Goal: Navigation & Orientation: Find specific page/section

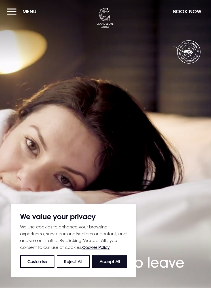
click at [110, 262] on button "Accept All" at bounding box center [109, 261] width 35 height 12
checkbox input "true"
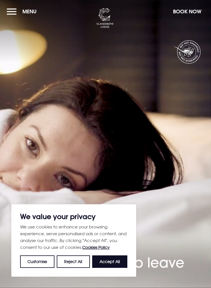
checkbox input "true"
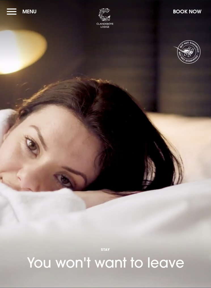
click at [16, 11] on button "Menu" at bounding box center [23, 11] width 33 height 12
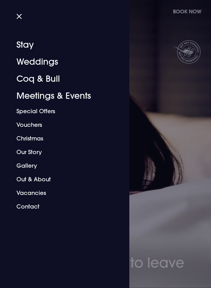
click at [35, 192] on link "Vacancies" at bounding box center [61, 193] width 90 height 14
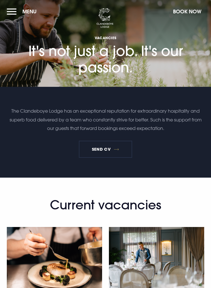
click at [107, 24] on img at bounding box center [104, 18] width 17 height 20
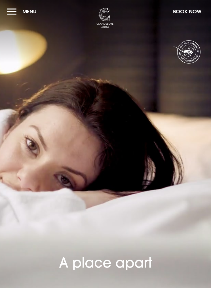
click at [11, 12] on button "Menu" at bounding box center [23, 11] width 33 height 12
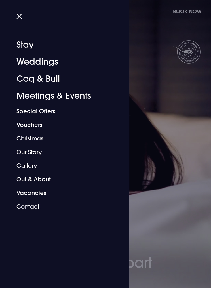
click at [31, 155] on link "Our Story" at bounding box center [61, 152] width 90 height 14
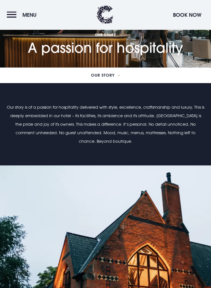
scroll to position [171, 0]
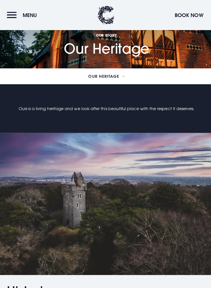
scroll to position [668, 0]
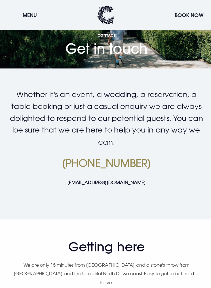
scroll to position [132, 0]
